Goal: Complete application form: Complete application form

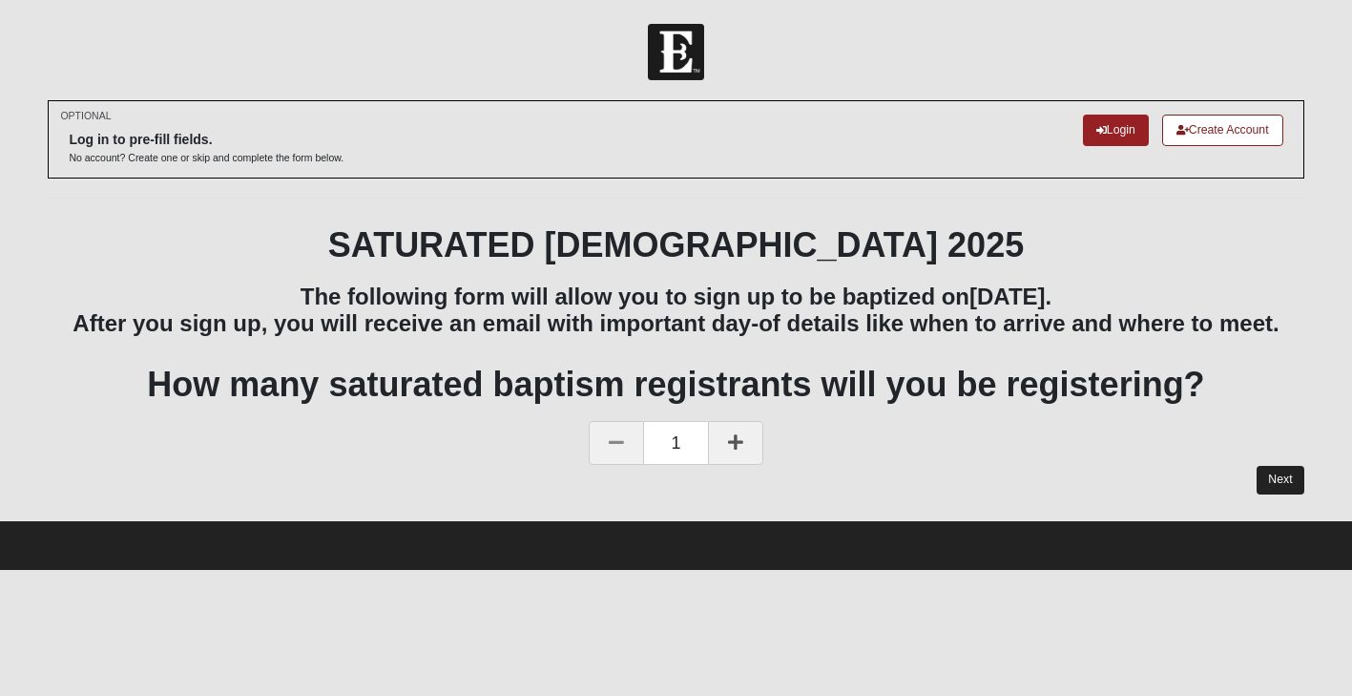
click at [1278, 469] on link "Next" at bounding box center [1280, 480] width 47 height 28
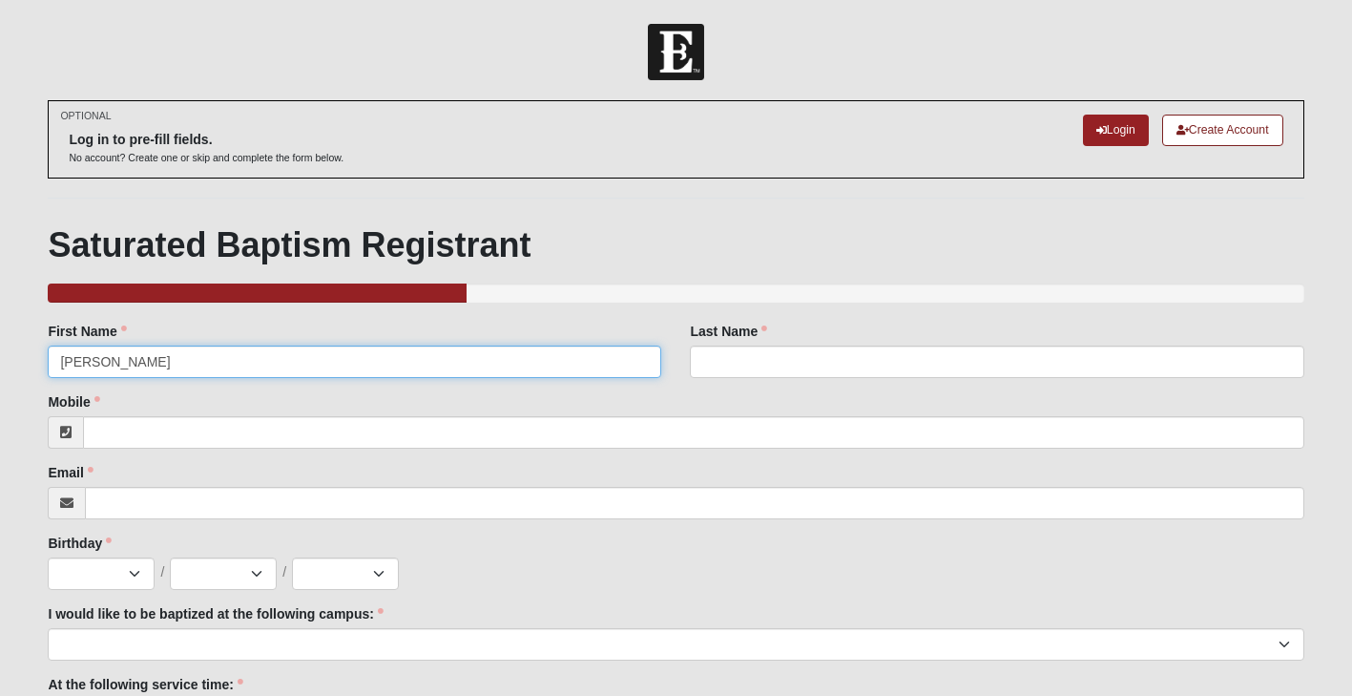
type input "[PERSON_NAME]"
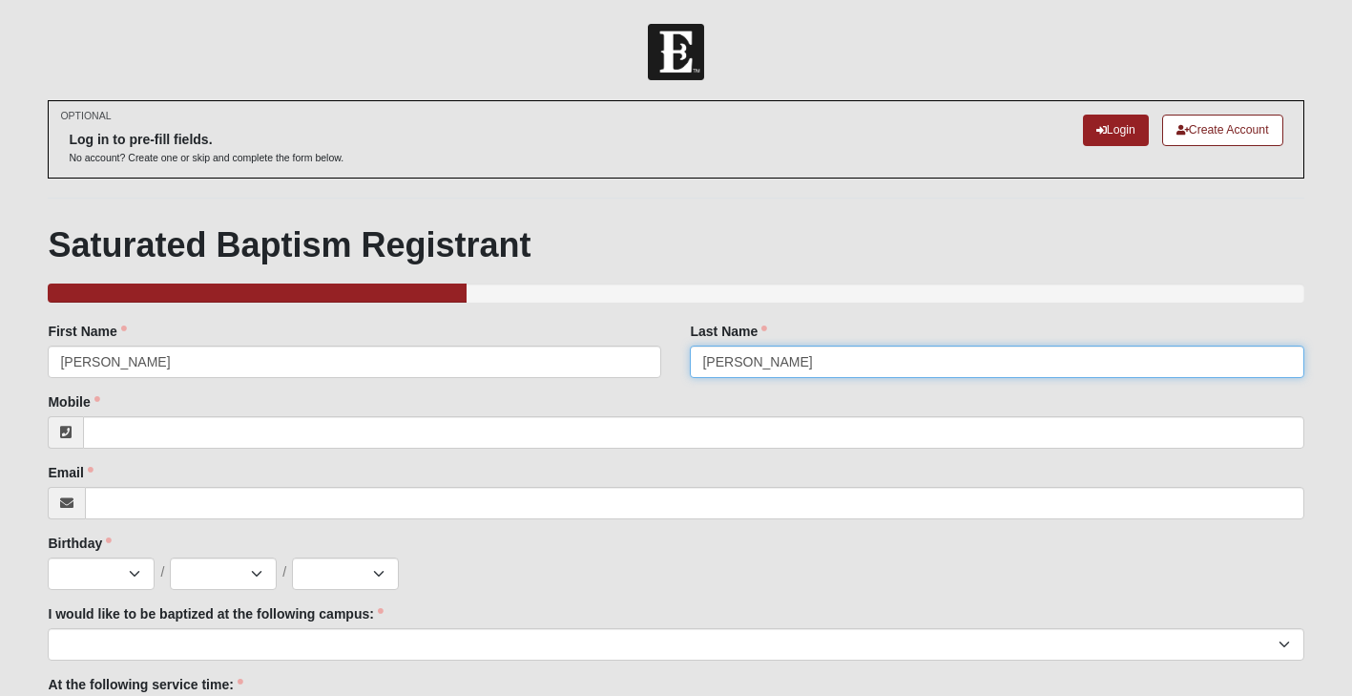
type input "[PERSON_NAME]"
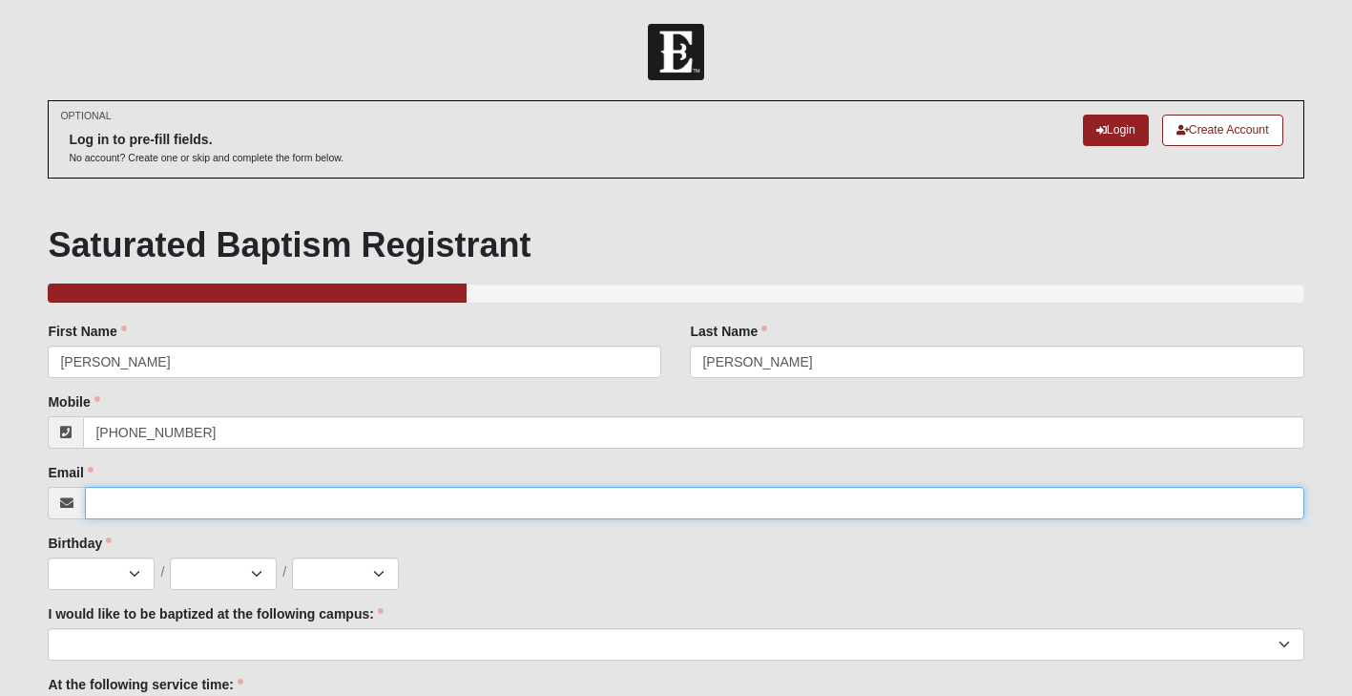
type input "[PHONE_NUMBER]"
type input "[EMAIL_ADDRESS][DOMAIN_NAME]"
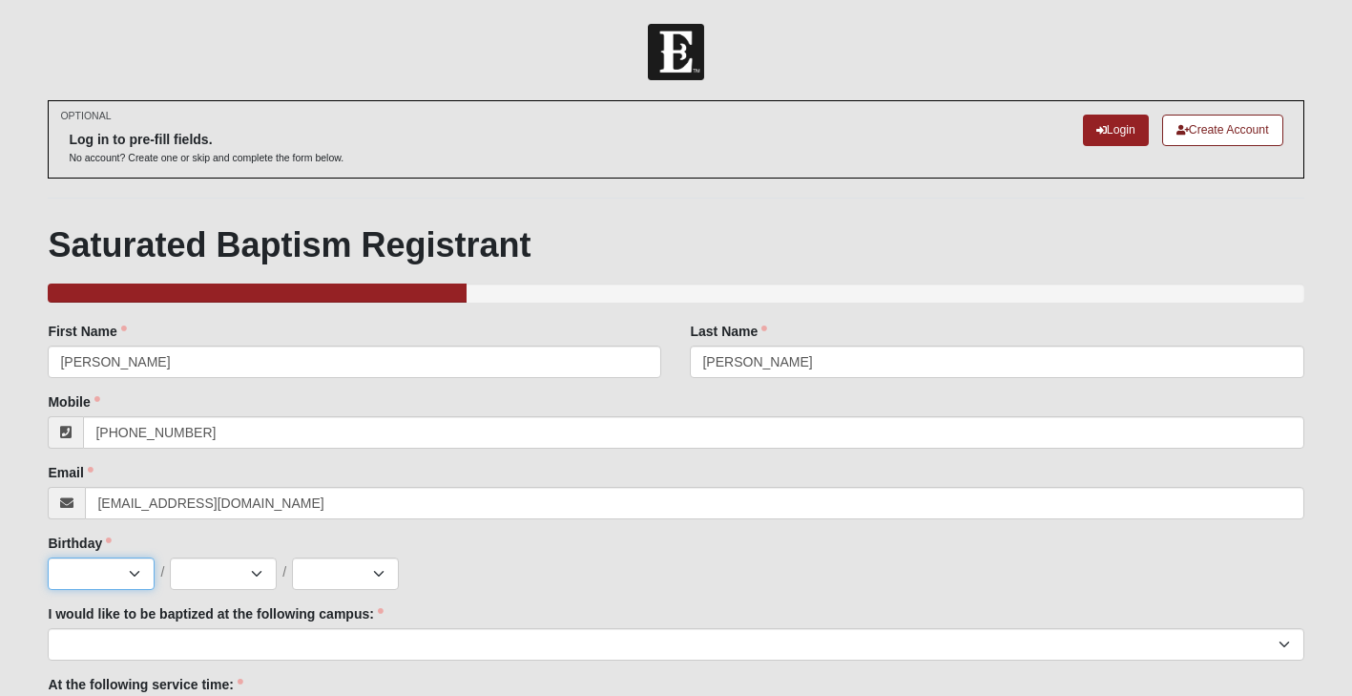
select select "6"
select select "16"
select select "1955"
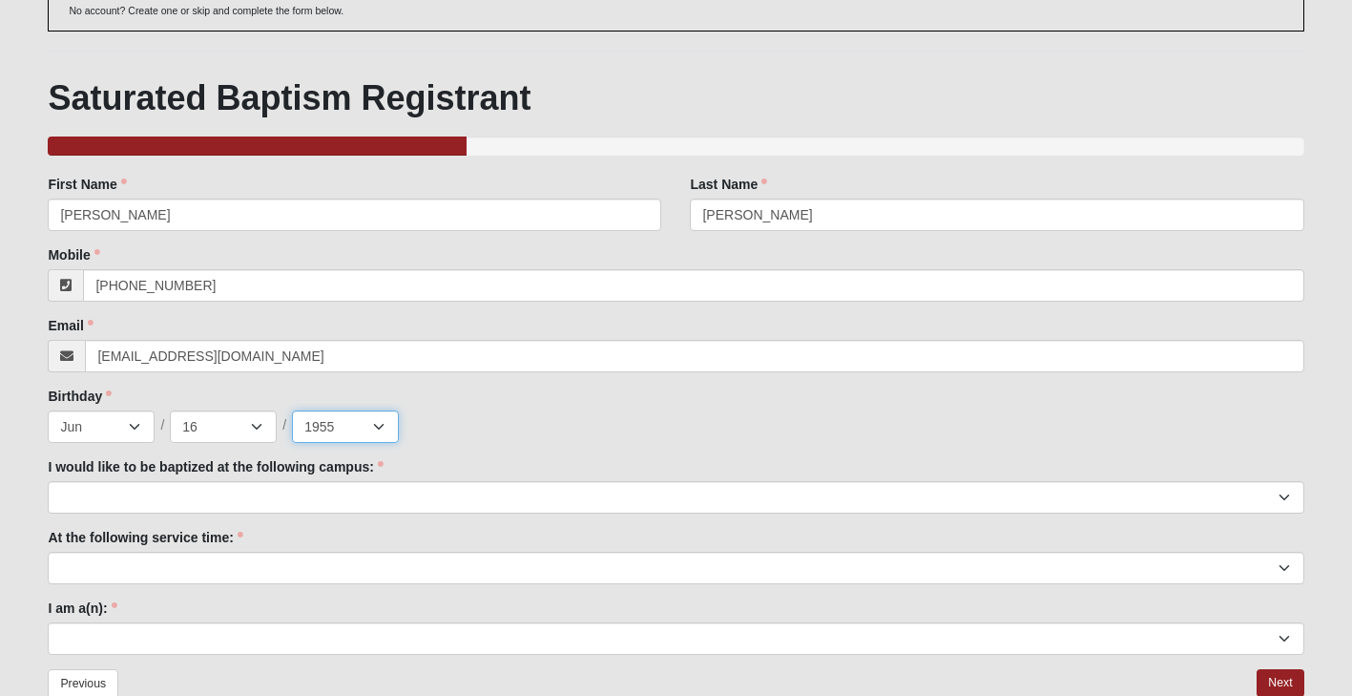
scroll to position [163, 0]
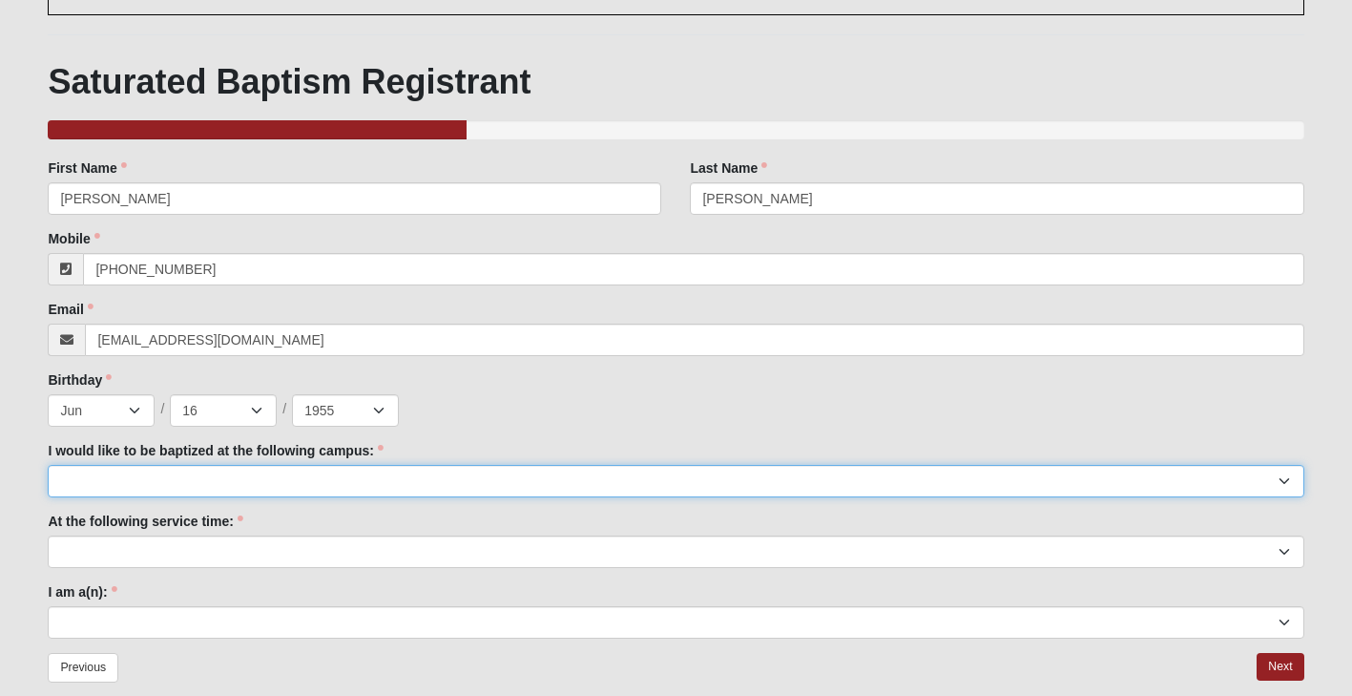
select select "11"
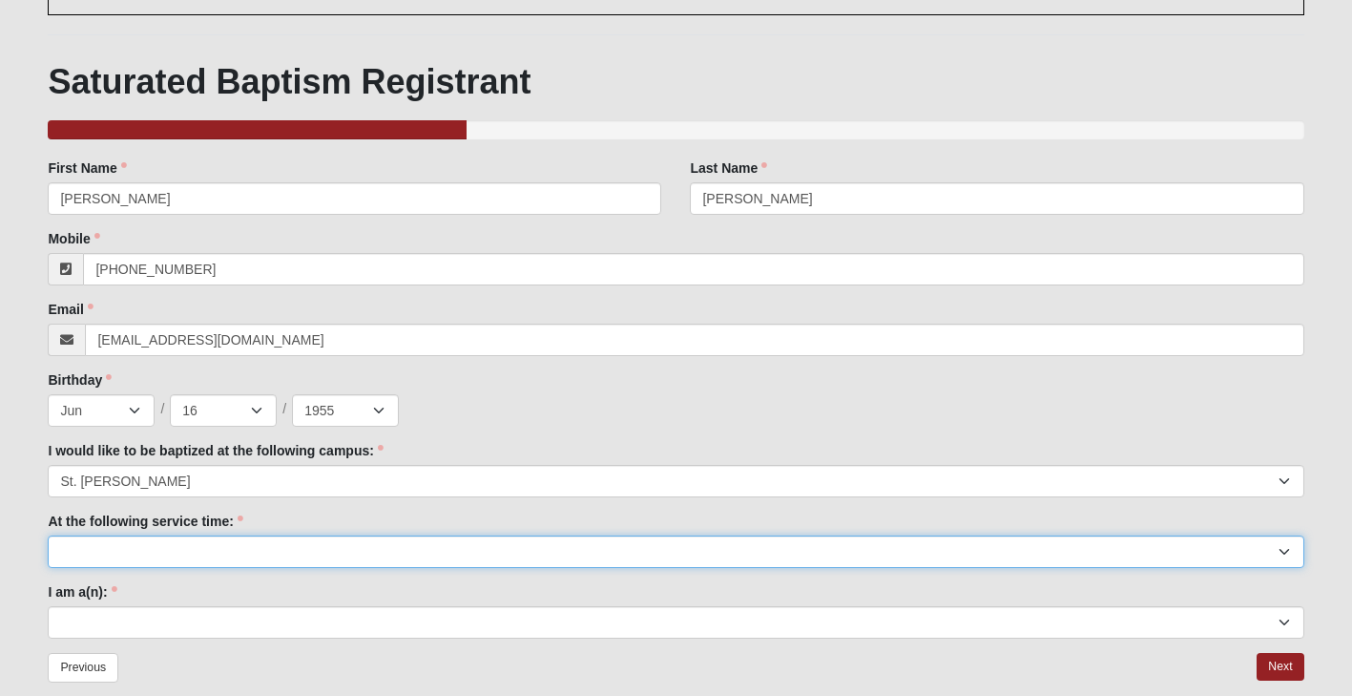
select select "9:00am"
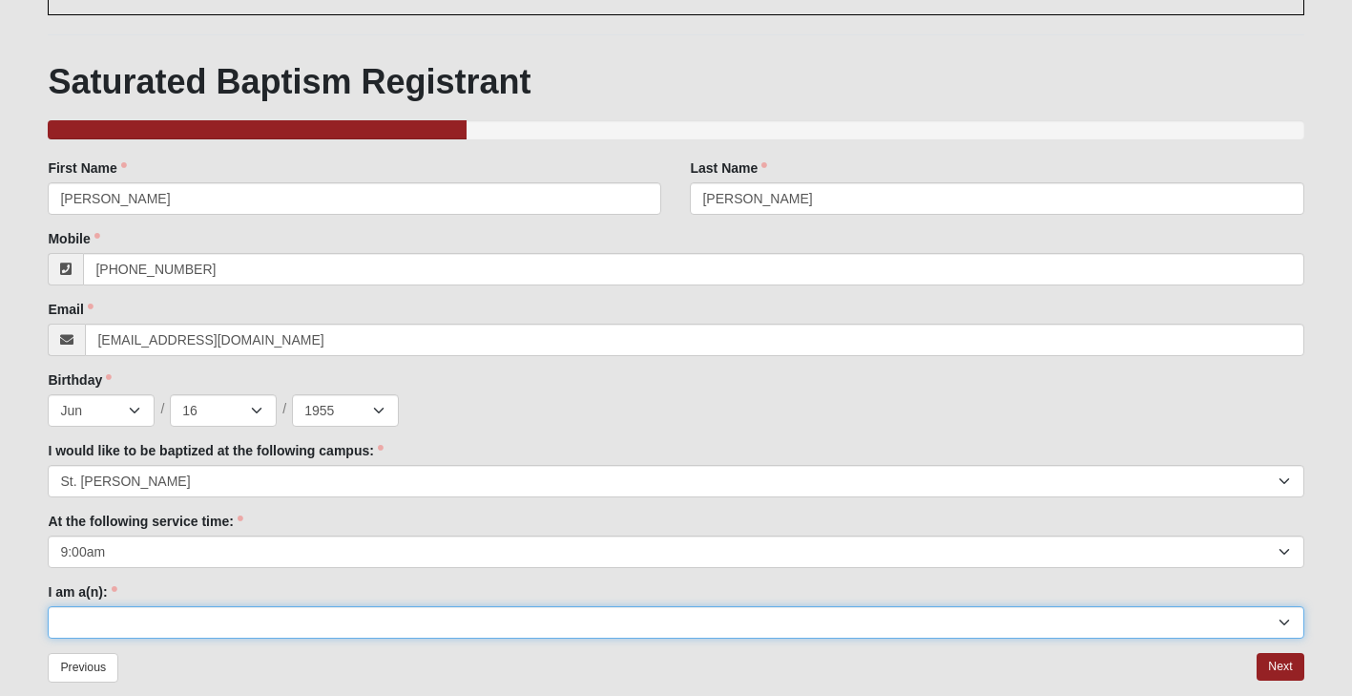
select select "Adult (25+)"
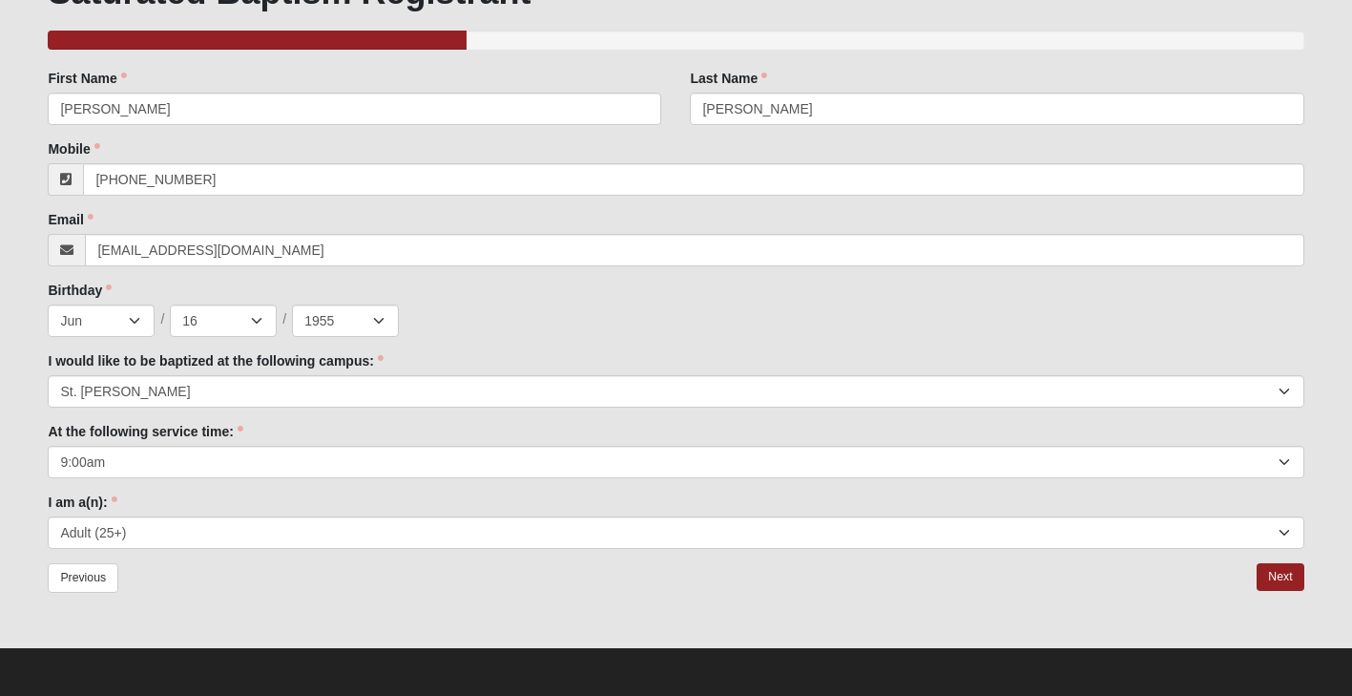
scroll to position [252, 0]
click at [1287, 572] on link "Next" at bounding box center [1280, 578] width 47 height 28
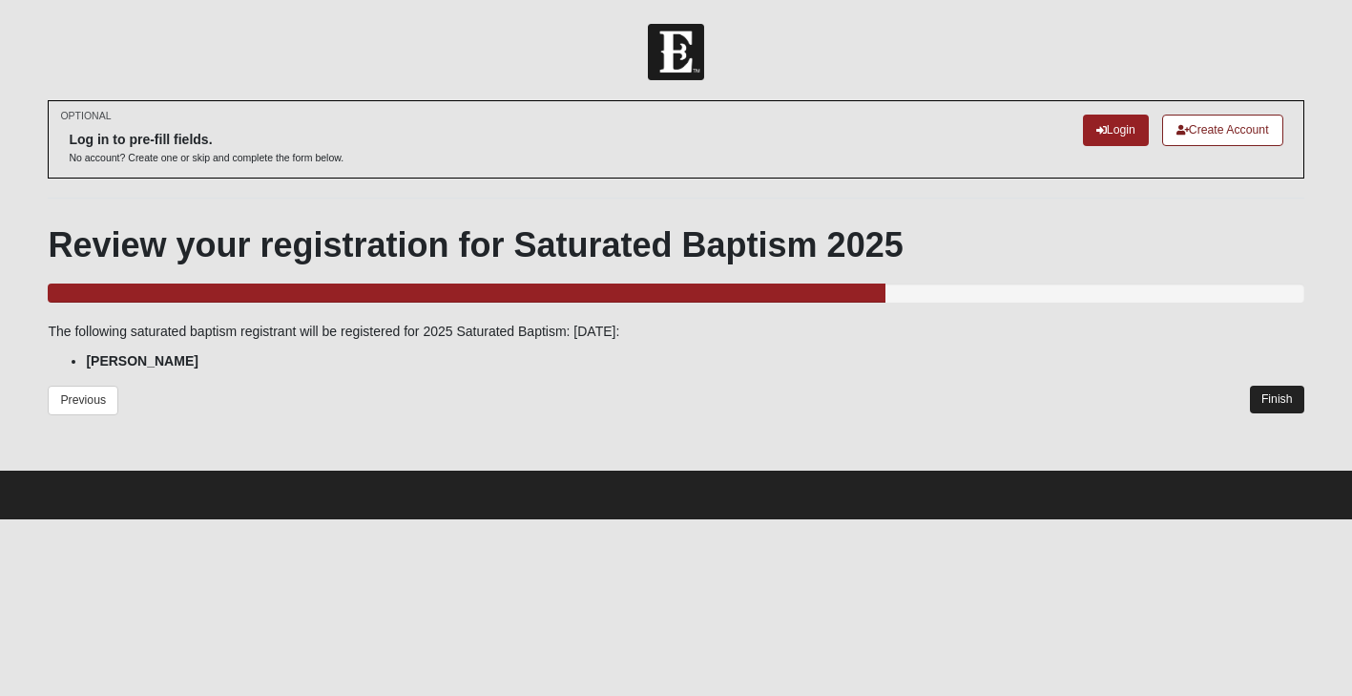
click at [1284, 395] on link "Finish" at bounding box center [1277, 399] width 54 height 28
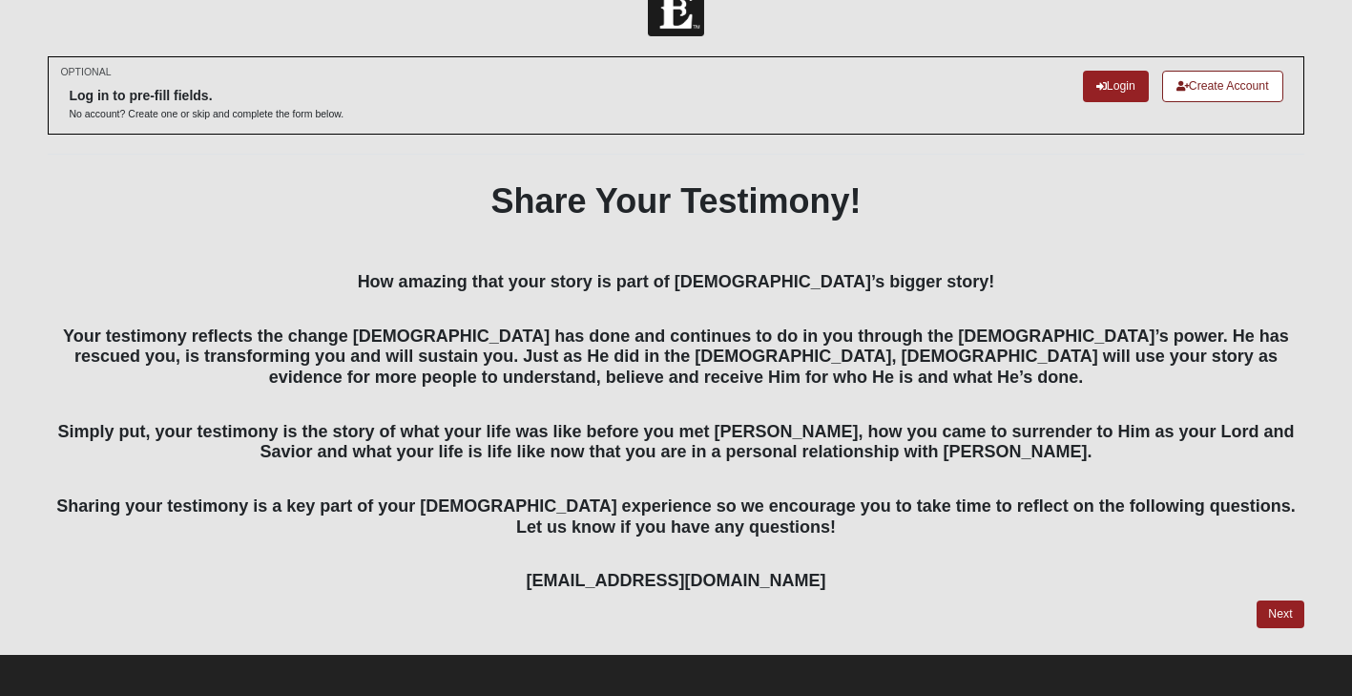
scroll to position [43, 0]
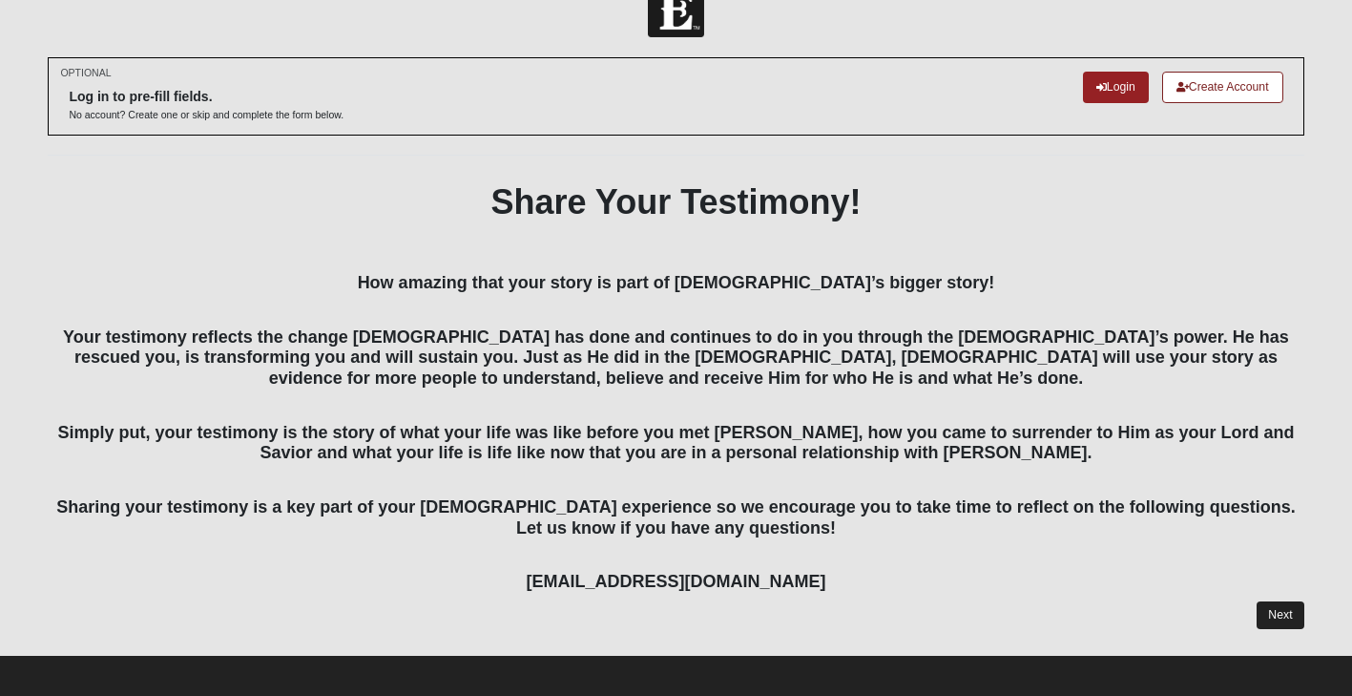
click at [1279, 604] on link "Next" at bounding box center [1280, 615] width 47 height 28
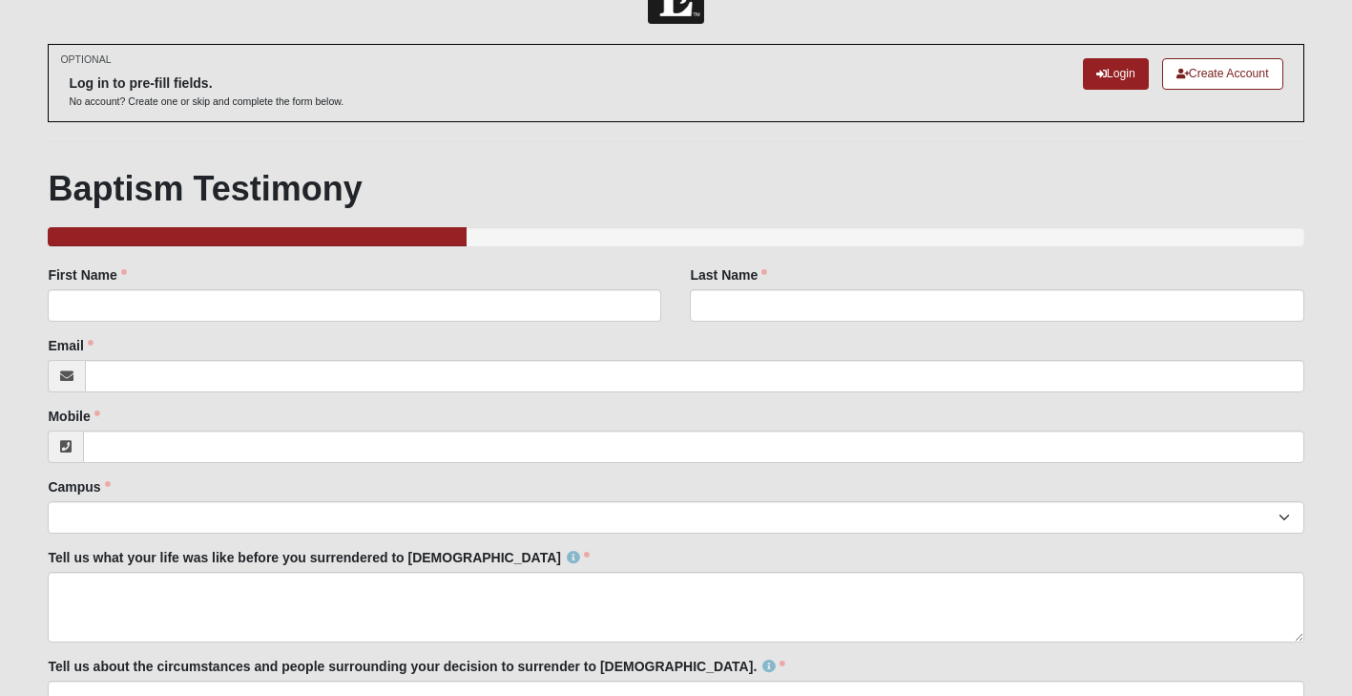
scroll to position [45, 0]
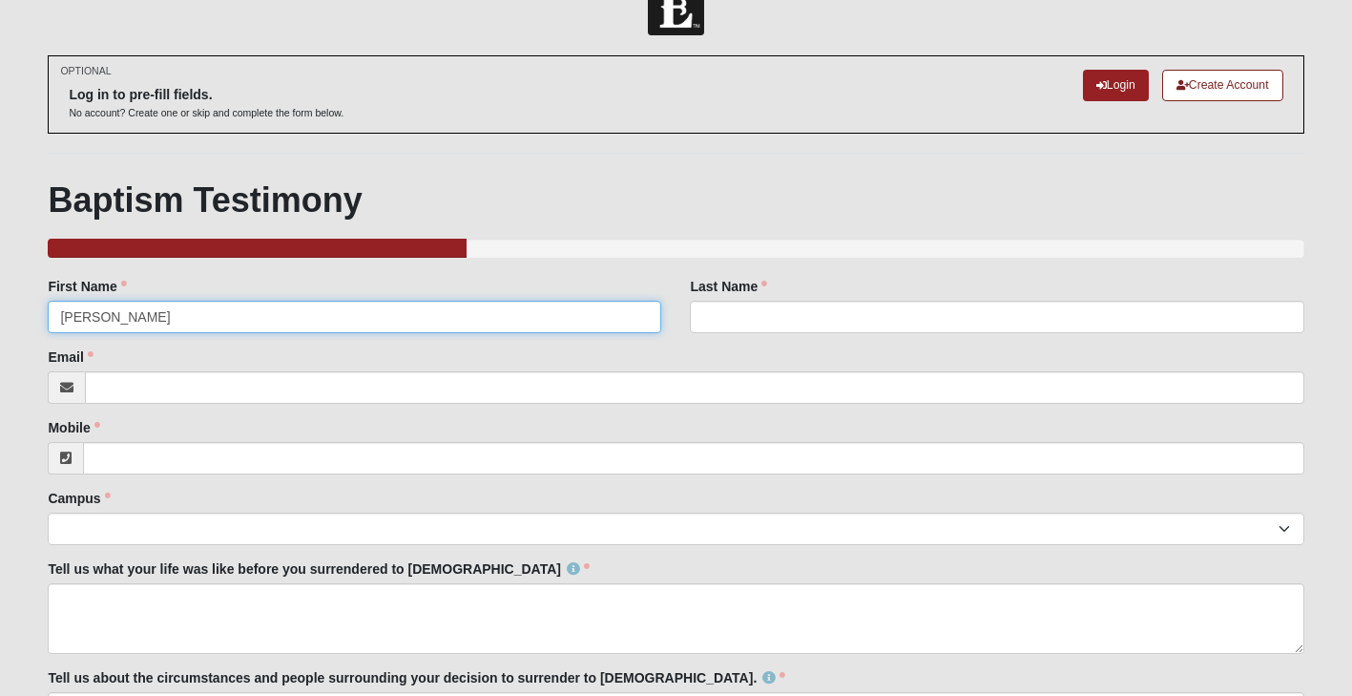
type input "[PERSON_NAME]"
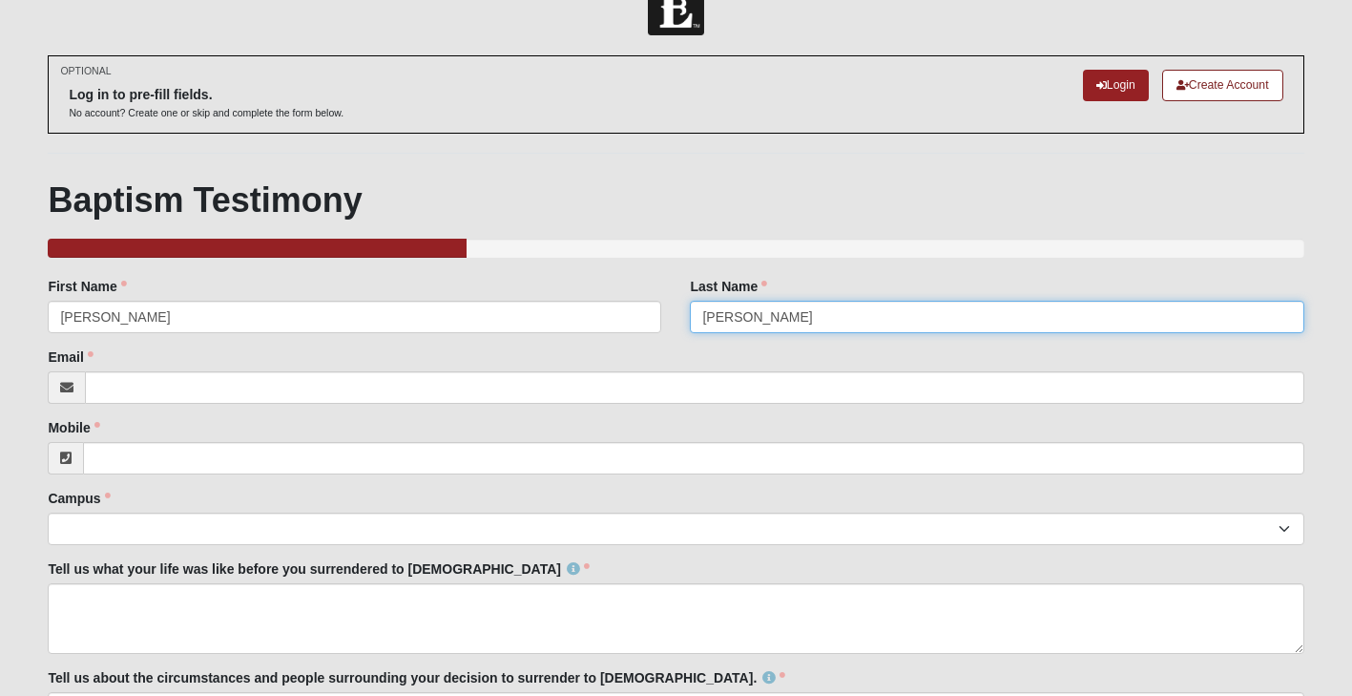
type input "[PERSON_NAME]"
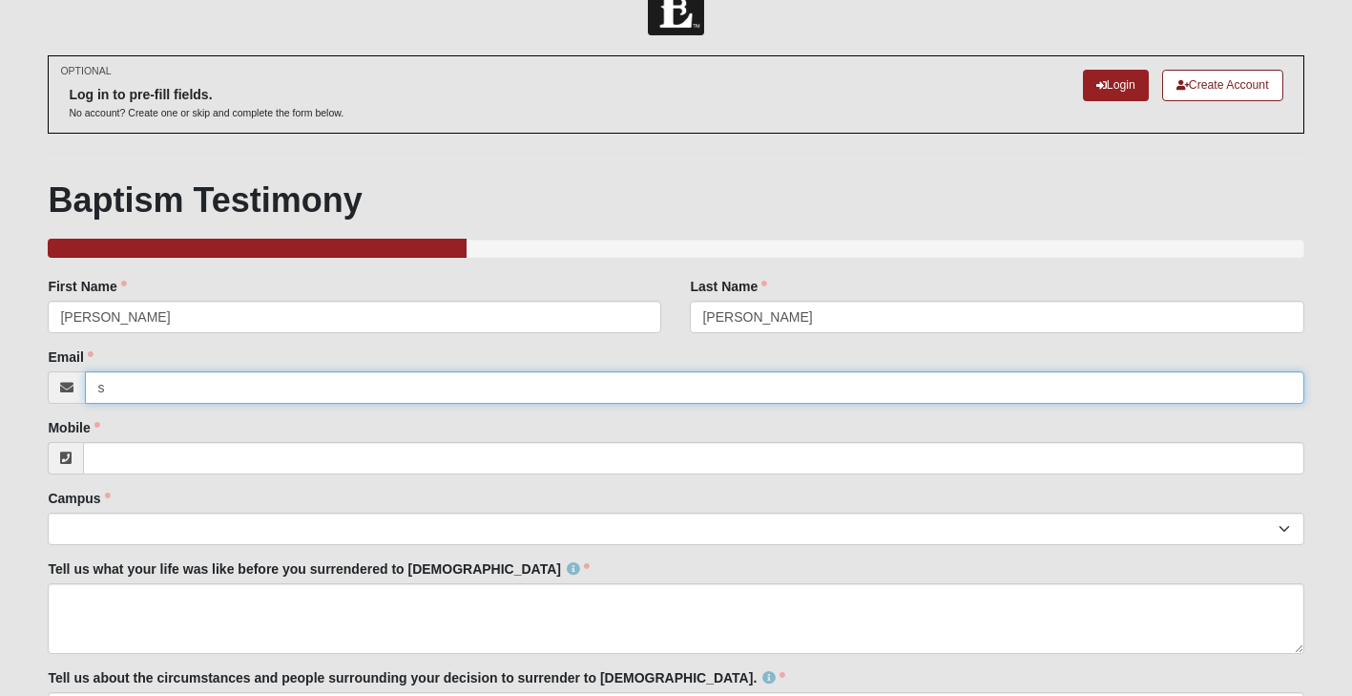
type input "[EMAIL_ADDRESS][DOMAIN_NAME]"
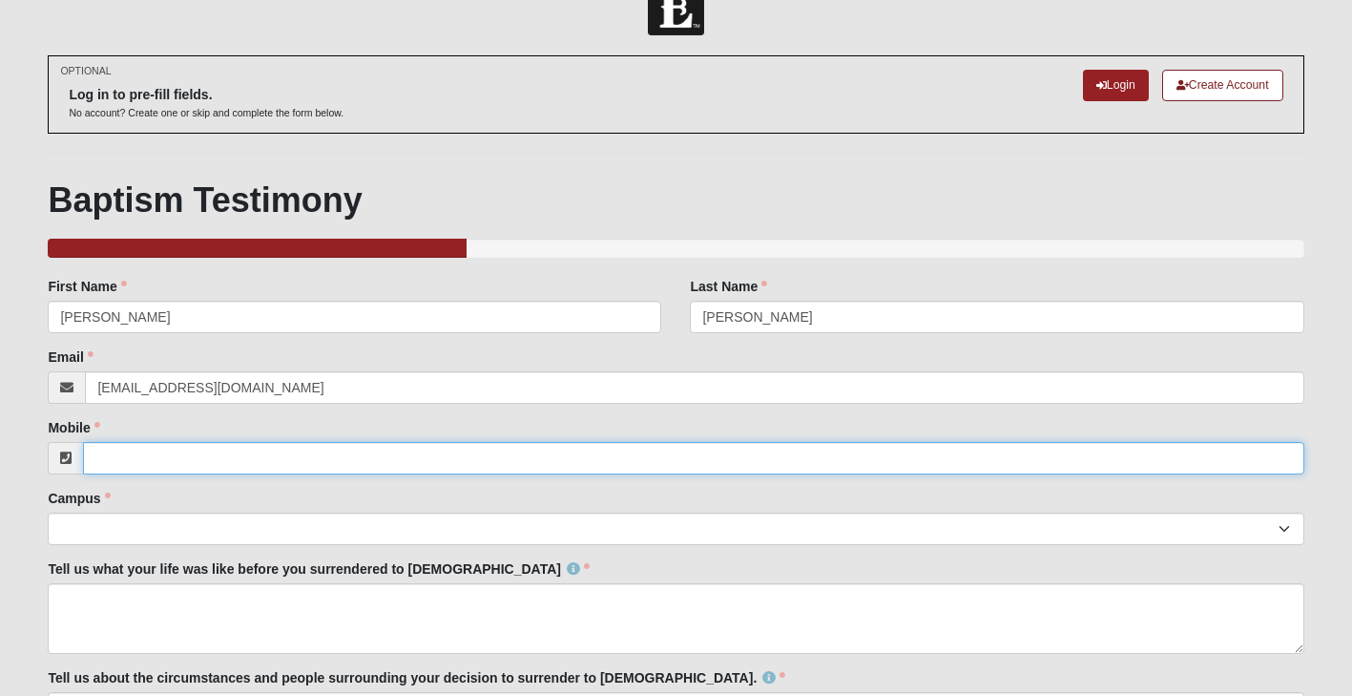
click at [113, 453] on input "Mobile" at bounding box center [693, 458] width 1220 height 32
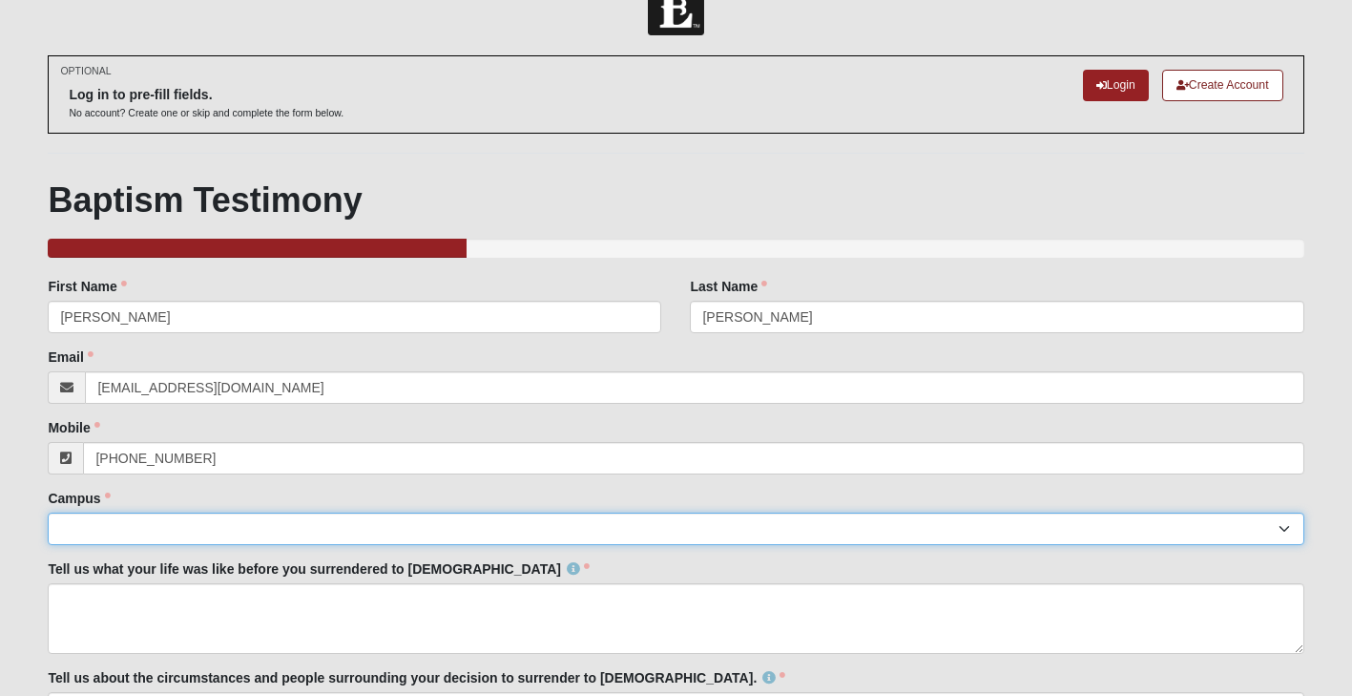
type input "[PHONE_NUMBER]"
select select "11"
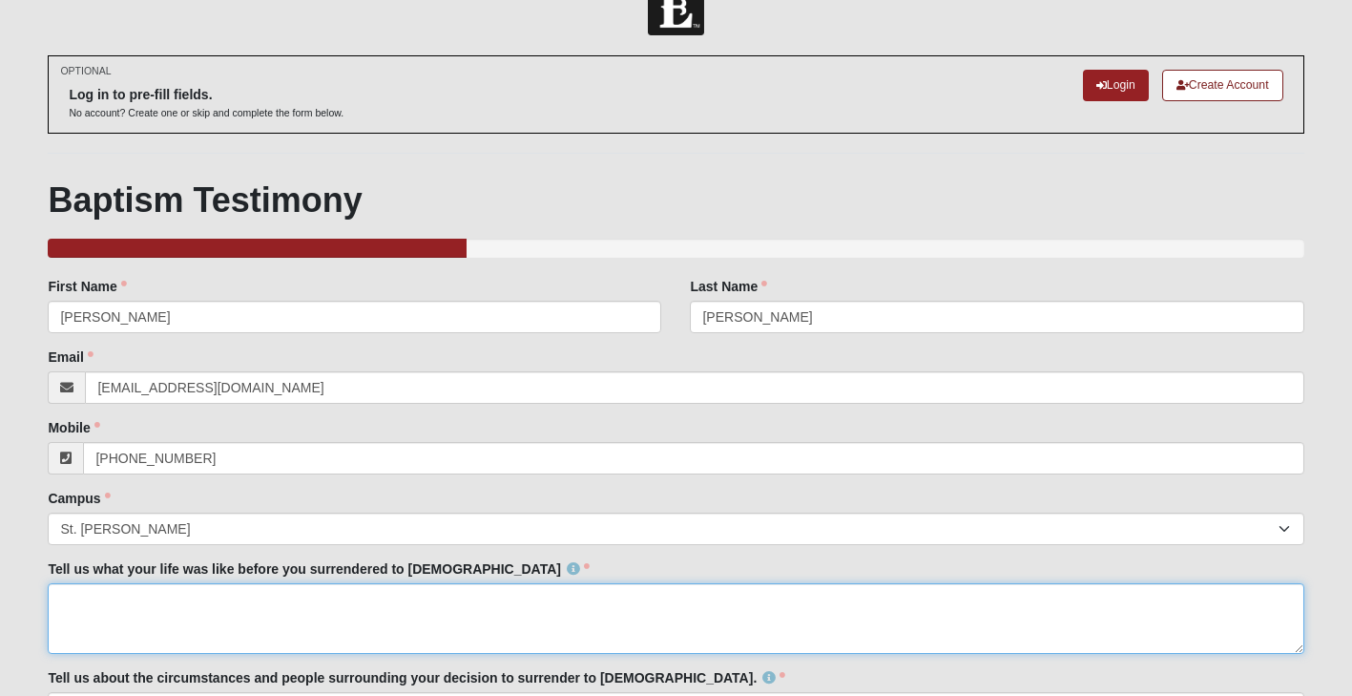
click at [65, 593] on textarea "Tell us what your life was like before you surrendered to [DEMOGRAPHIC_DATA]" at bounding box center [676, 618] width 1256 height 71
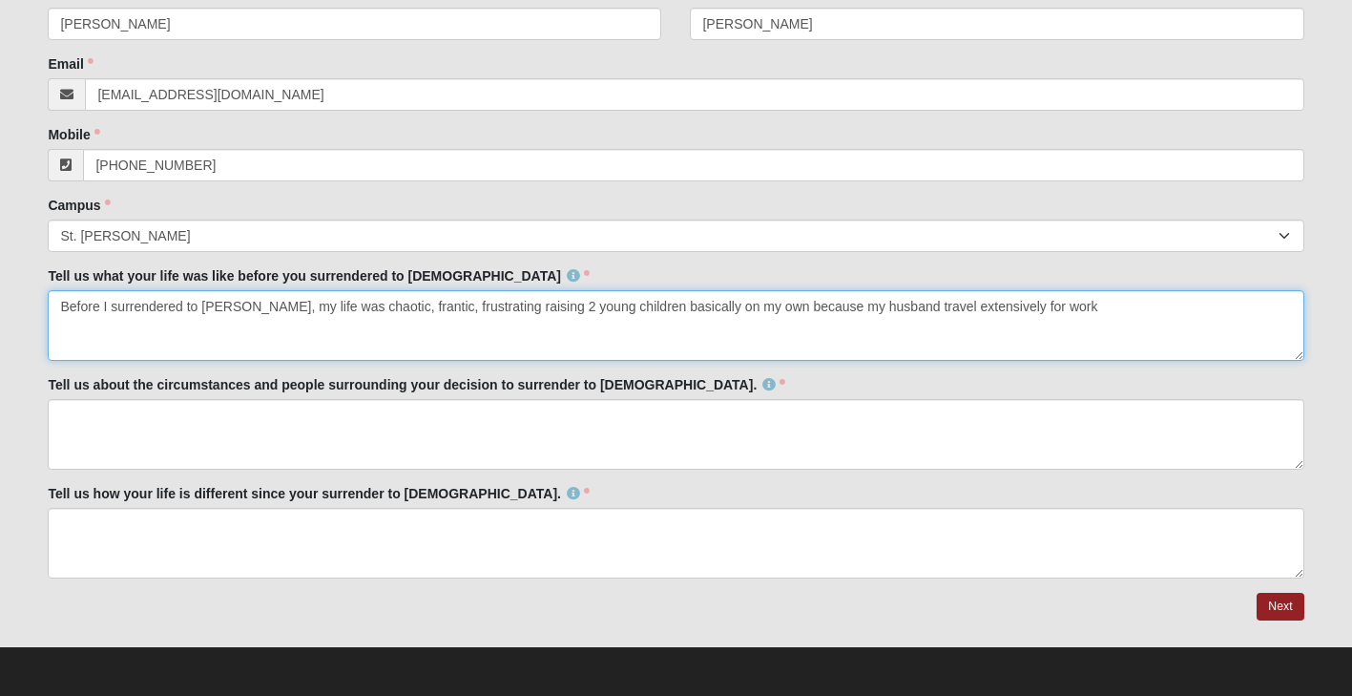
scroll to position [336, 0]
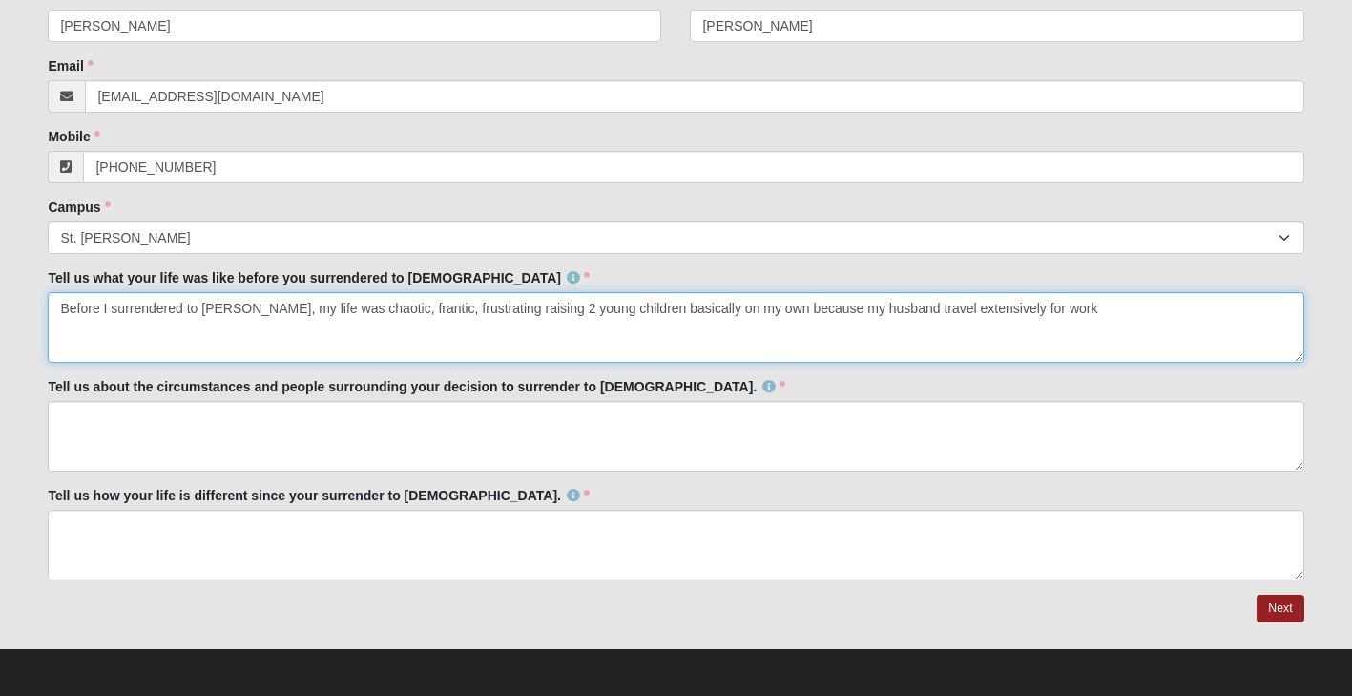
type textarea "Before I surrendered to [PERSON_NAME], my life was chaotic, frantic, frustratin…"
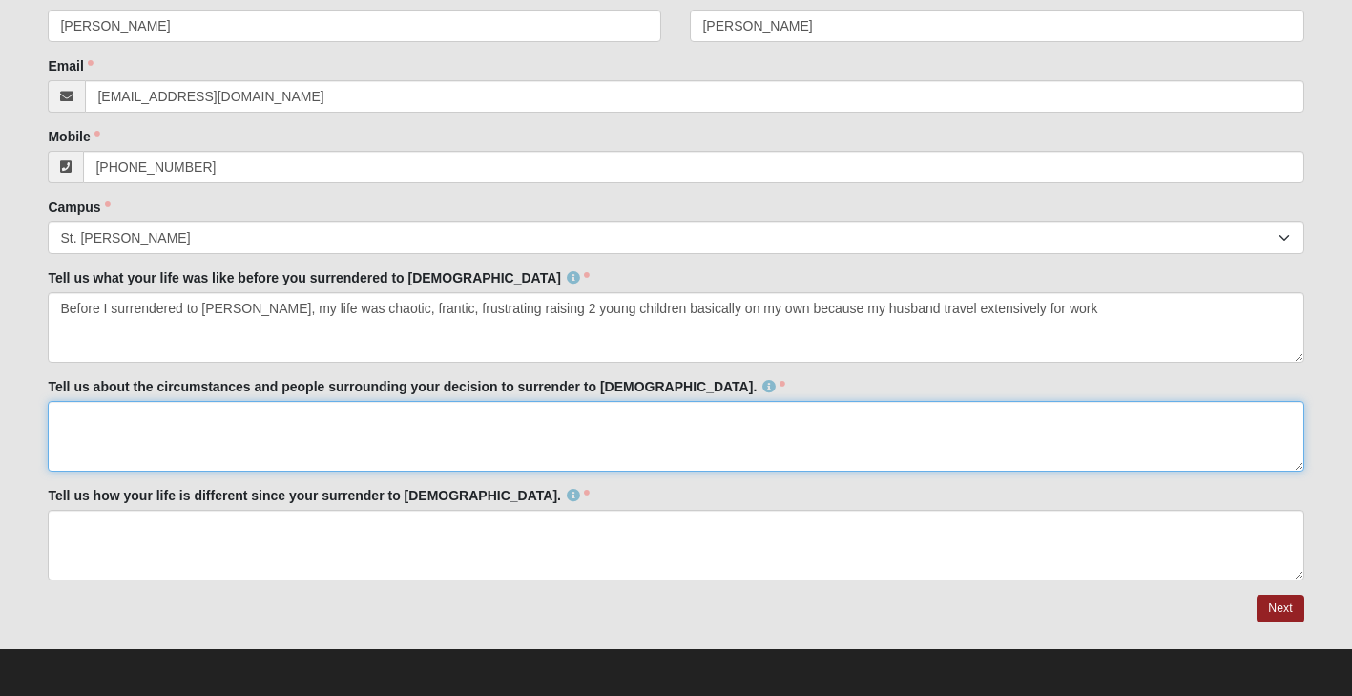
click at [64, 416] on textarea "Tell us about the circumstances and people surrounding your decision to surrend…" at bounding box center [676, 436] width 1256 height 71
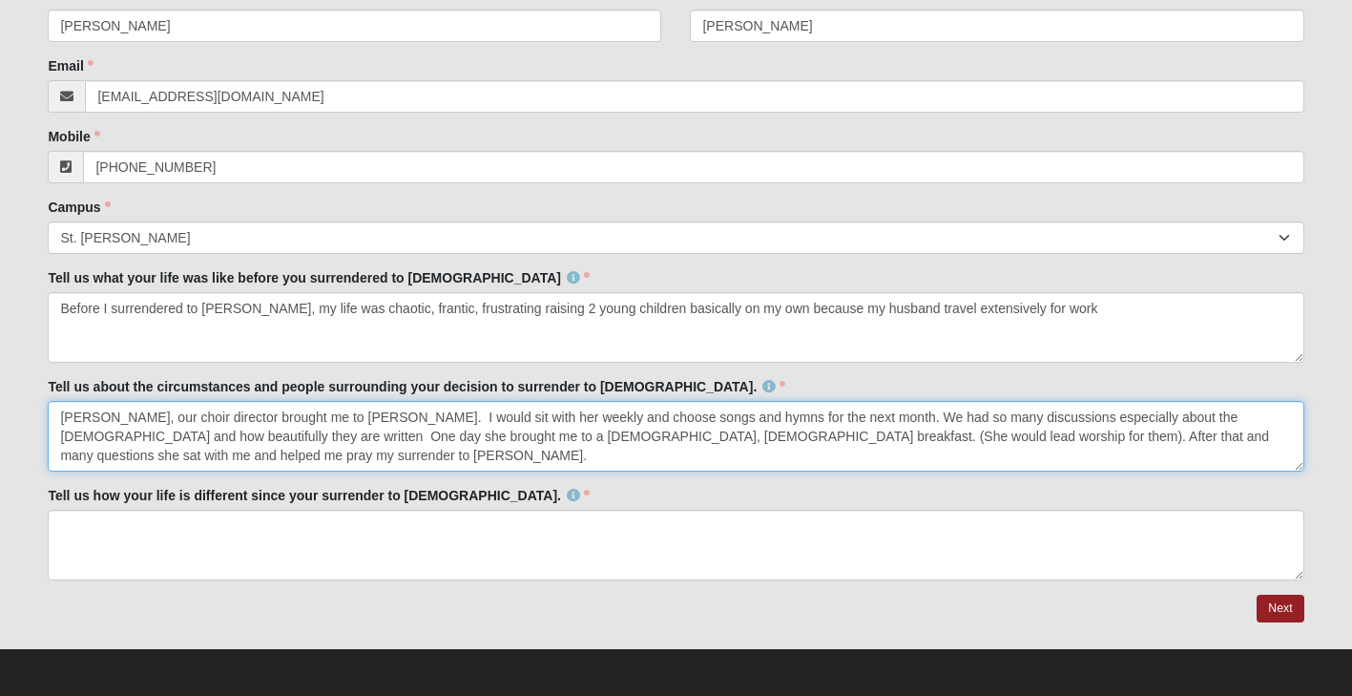
type textarea "[PERSON_NAME], our choir director brought me to [PERSON_NAME]. I would sit with…"
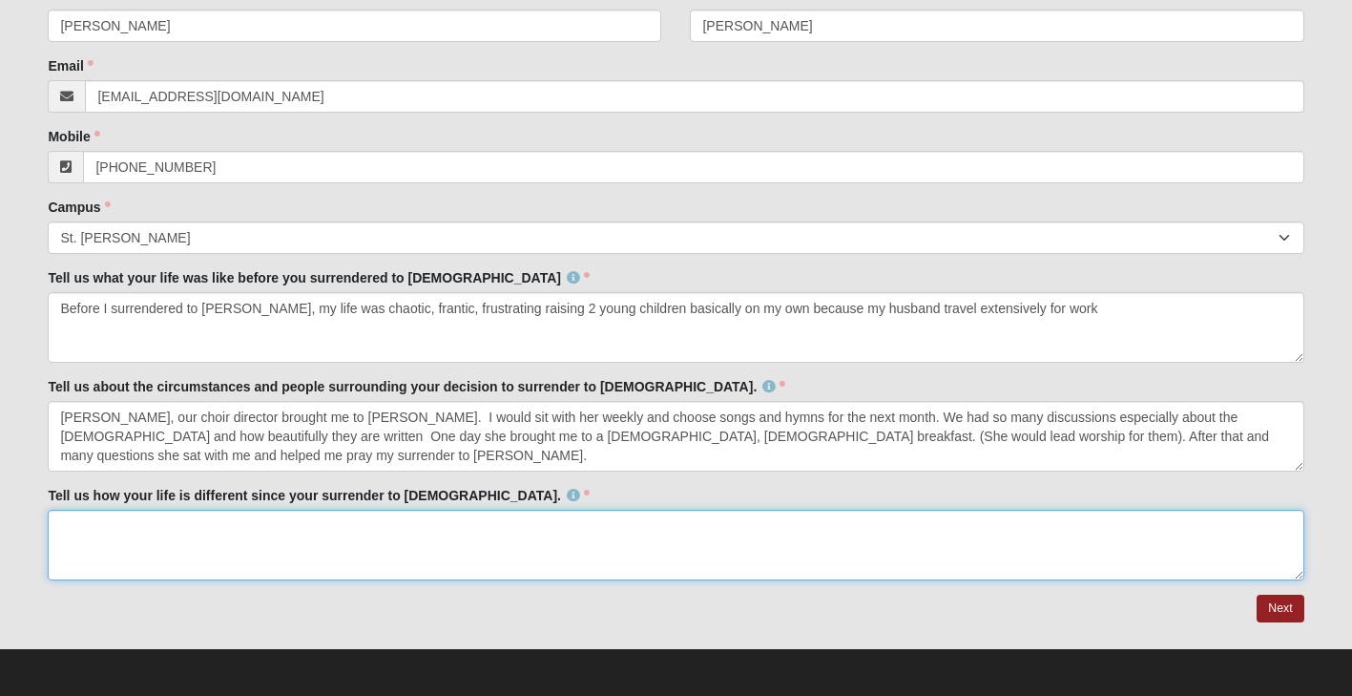
click at [66, 519] on textarea "Tell us how your life is different since your surrender to [DEMOGRAPHIC_DATA]." at bounding box center [676, 544] width 1256 height 71
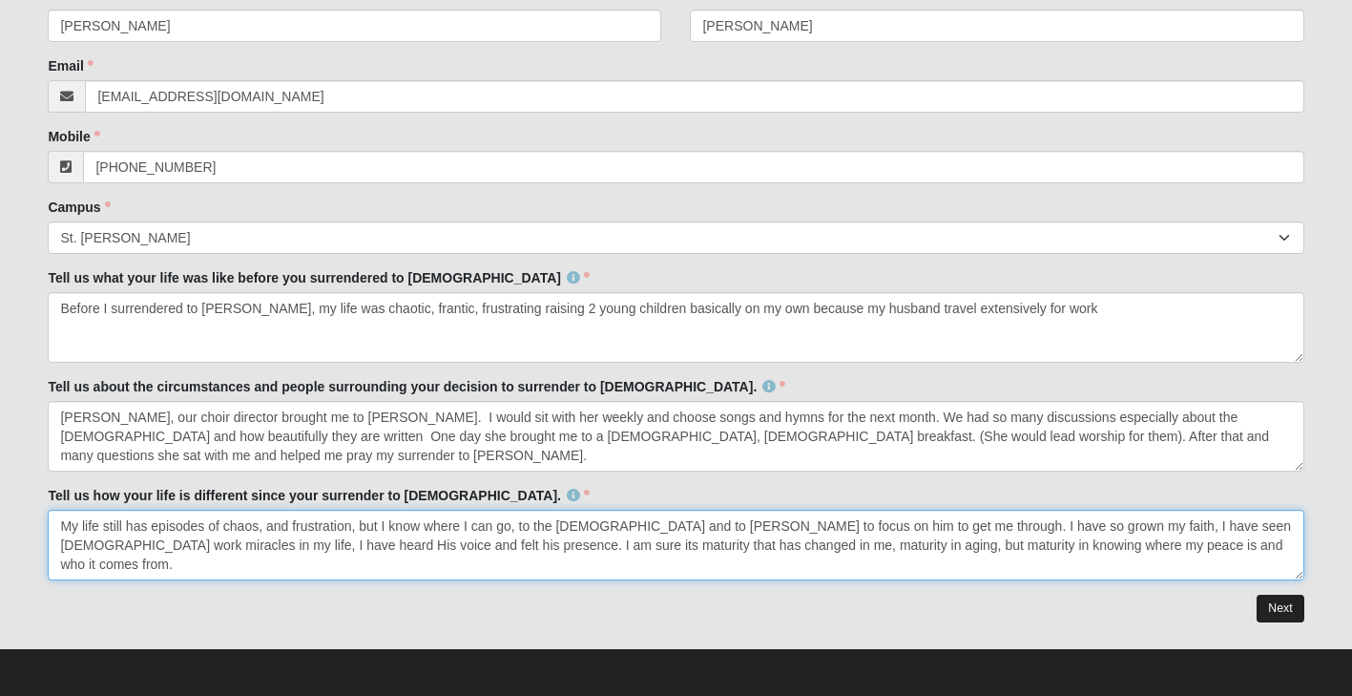
type textarea "My life still has episodes of chaos, and frustration, but I know where I can go…"
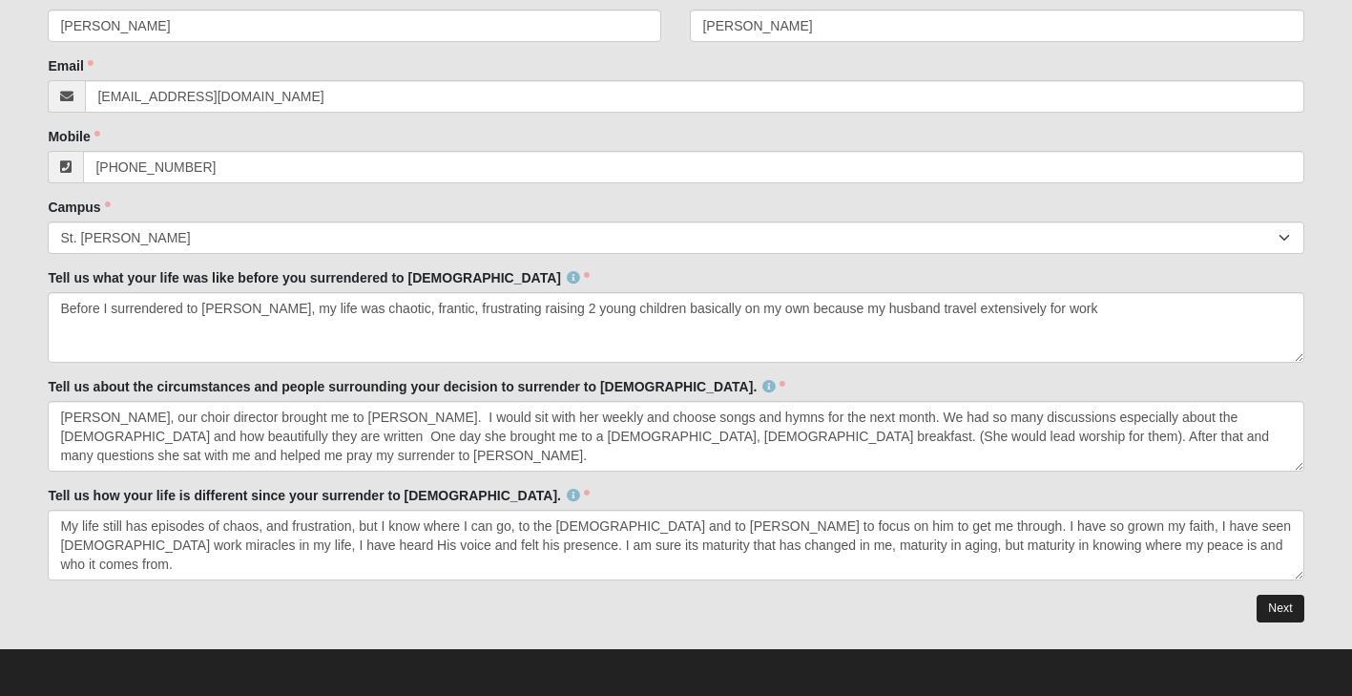
click at [1281, 608] on link "Next" at bounding box center [1280, 608] width 47 height 28
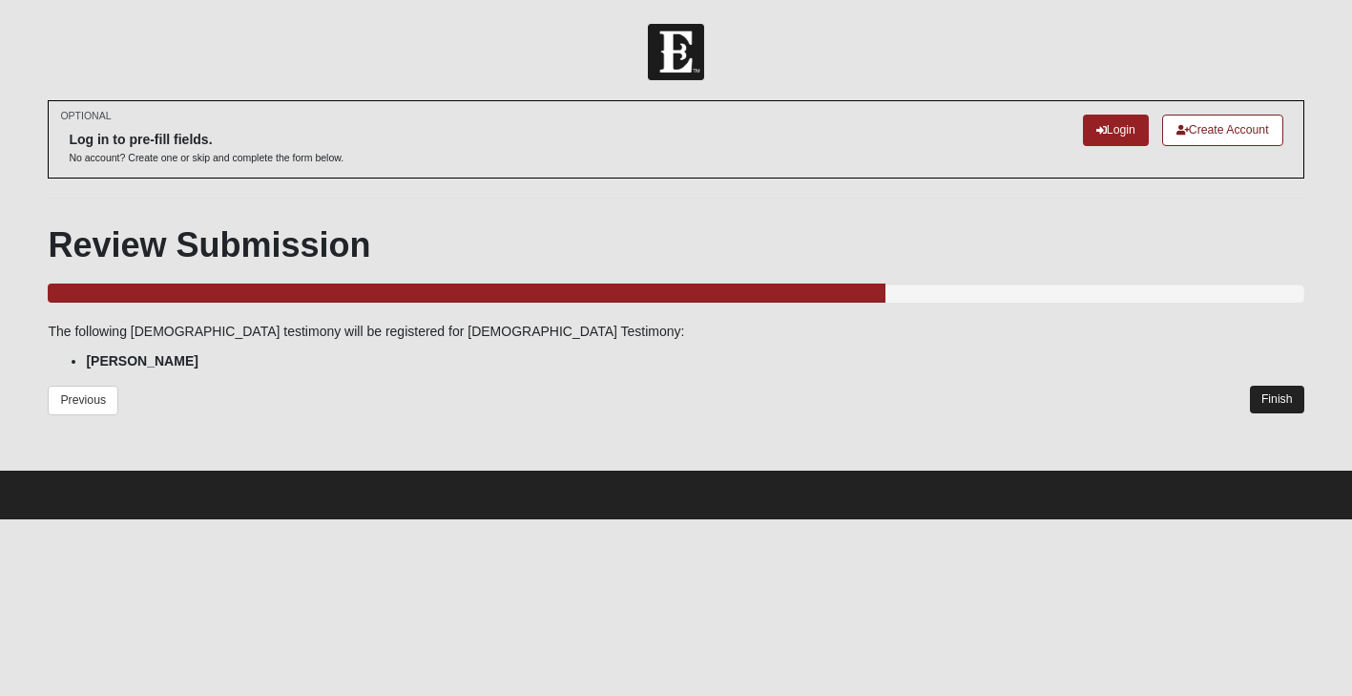
click at [1281, 400] on link "Finish" at bounding box center [1277, 399] width 54 height 28
